Goal: Information Seeking & Learning: Check status

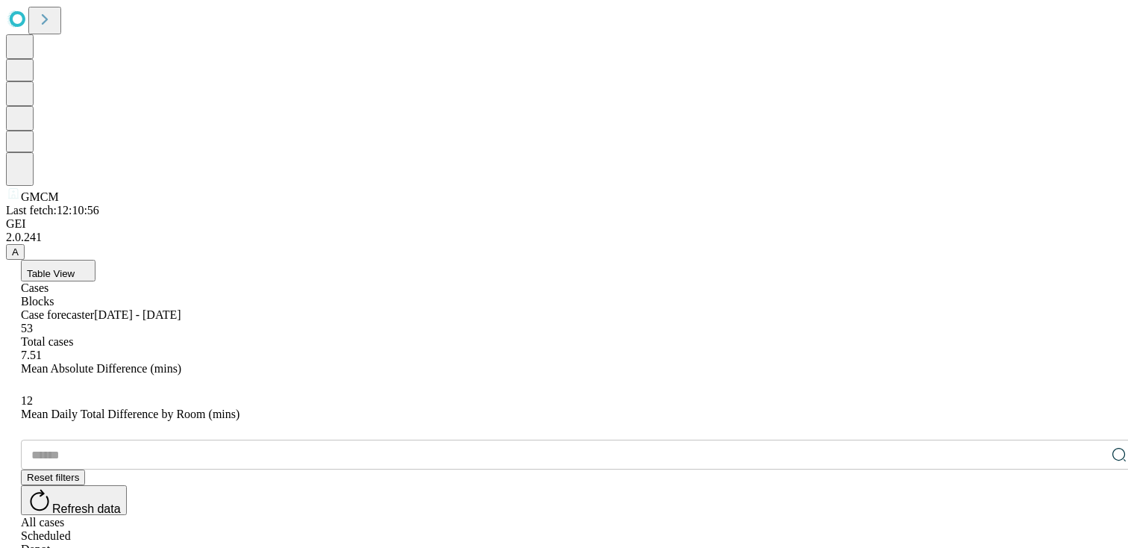
scroll to position [113, 0]
